Goal: Information Seeking & Learning: Learn about a topic

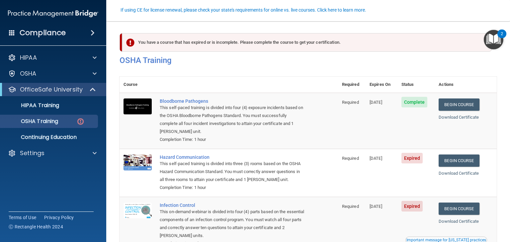
scroll to position [61, 0]
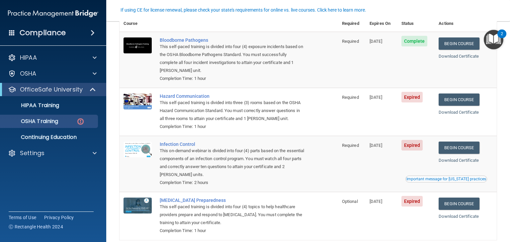
click at [414, 99] on span "Expired" at bounding box center [413, 97] width 22 height 11
click at [453, 99] on link "Begin Course" at bounding box center [459, 100] width 41 height 12
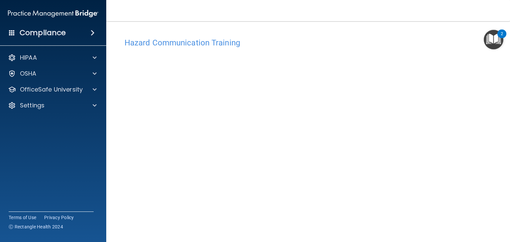
click at [473, 95] on div "Hazard Communication Training This course doesn’t expire until [DATE]. Are you …" at bounding box center [308, 157] width 377 height 245
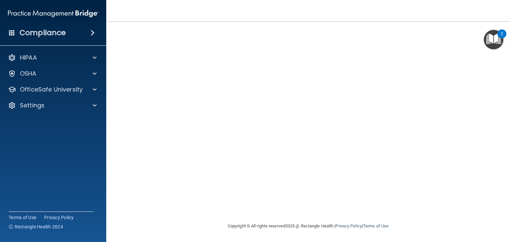
scroll to position [7, 0]
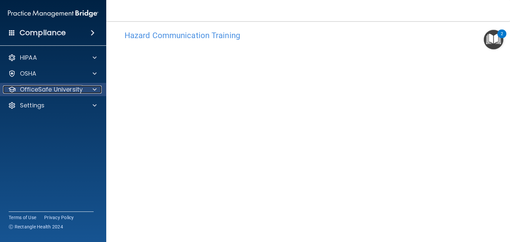
click at [81, 94] on p "OfficeSafe University" at bounding box center [51, 90] width 63 height 8
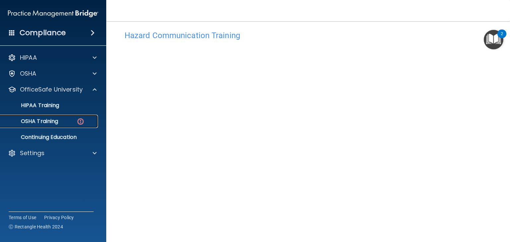
click at [80, 118] on img at bounding box center [80, 122] width 8 height 8
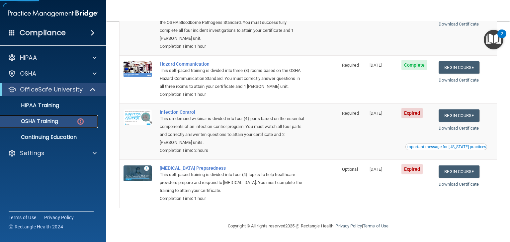
scroll to position [94, 0]
click at [410, 114] on span "Expired" at bounding box center [413, 113] width 22 height 11
click at [444, 114] on link "Begin Course" at bounding box center [459, 116] width 41 height 12
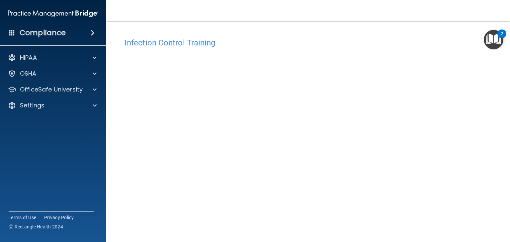
scroll to position [33, 0]
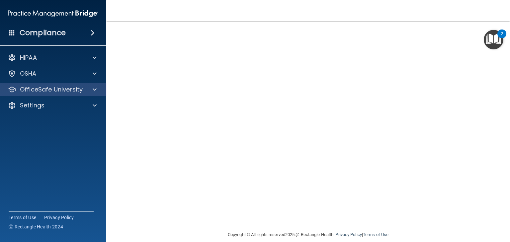
click at [58, 94] on div "OfficeSafe University" at bounding box center [53, 89] width 107 height 13
click at [60, 91] on p "OfficeSafe University" at bounding box center [51, 90] width 63 height 8
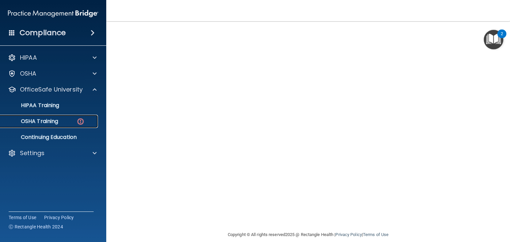
click at [77, 121] on img at bounding box center [80, 122] width 8 height 8
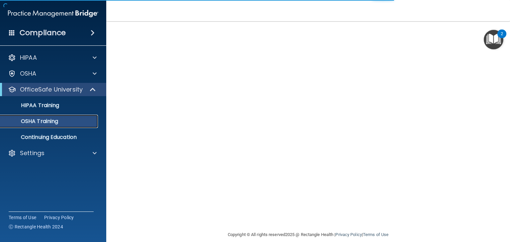
scroll to position [67, 0]
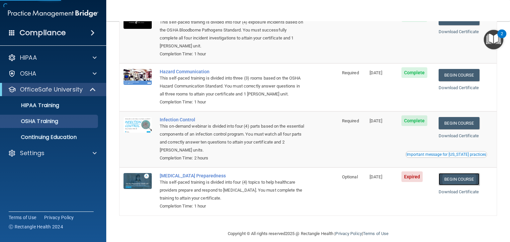
click at [454, 179] on link "Begin Course" at bounding box center [459, 179] width 41 height 12
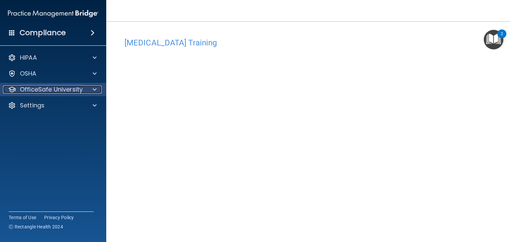
click at [64, 91] on p "OfficeSafe University" at bounding box center [51, 90] width 63 height 8
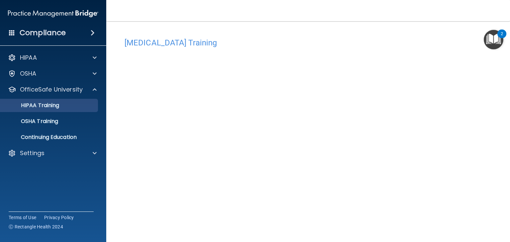
drag, startPoint x: 61, startPoint y: 112, endPoint x: 61, endPoint y: 109, distance: 3.3
click at [61, 112] on ul "HIPAA Training OSHA Training Continuing Education" at bounding box center [53, 120] width 120 height 48
click at [60, 107] on div "HIPAA Training" at bounding box center [49, 105] width 91 height 7
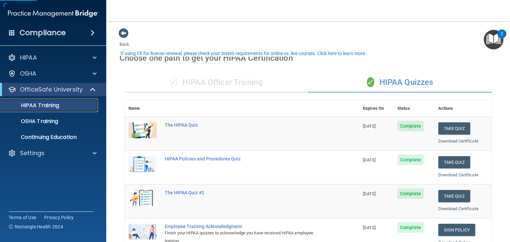
scroll to position [66, 0]
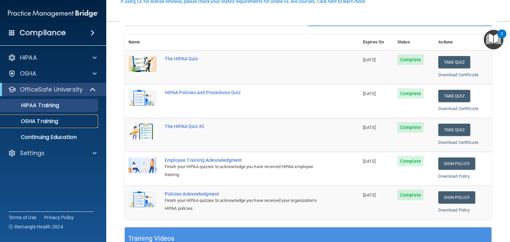
click at [54, 125] on p "OSHA Training" at bounding box center [31, 121] width 54 height 7
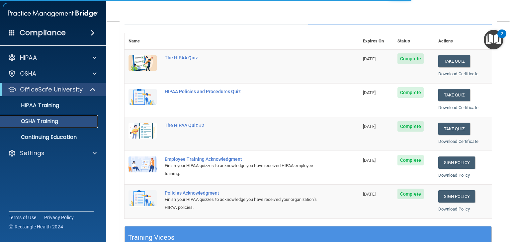
scroll to position [66, 0]
